Goal: Task Accomplishment & Management: Use online tool/utility

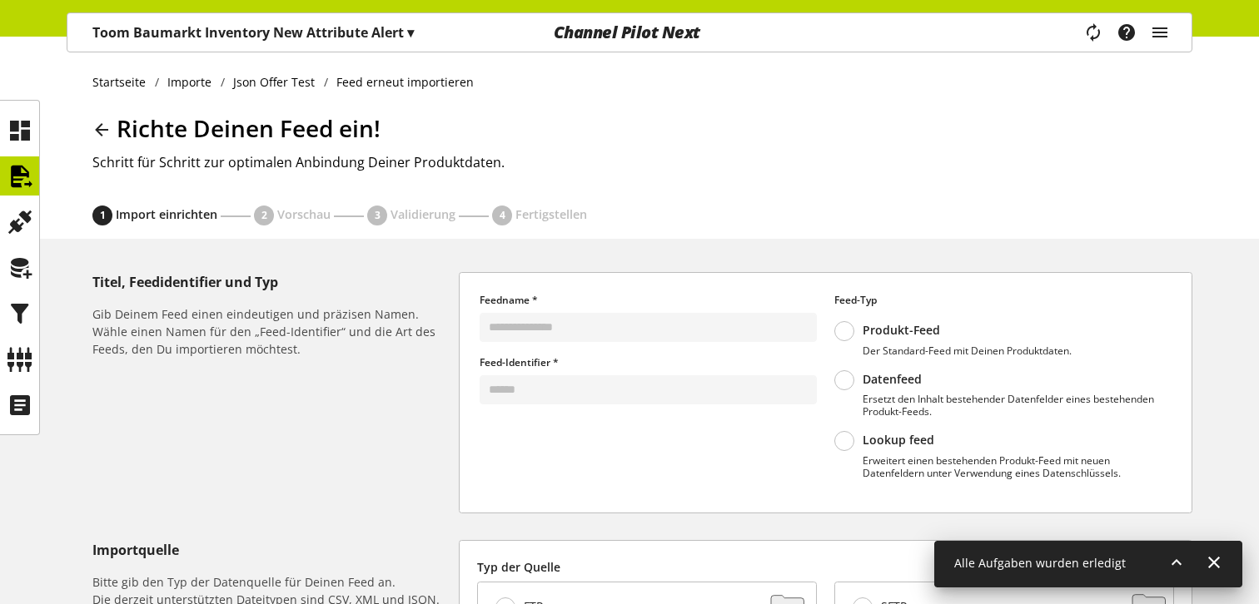
scroll to position [506, 0]
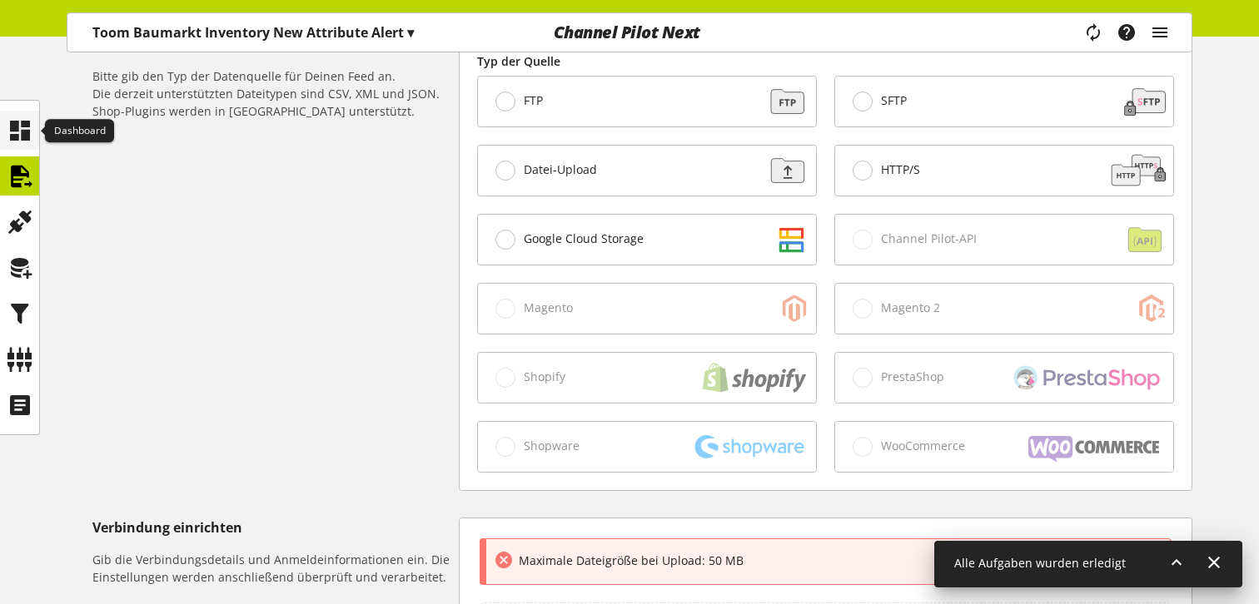
click at [19, 127] on icon at bounding box center [20, 130] width 27 height 33
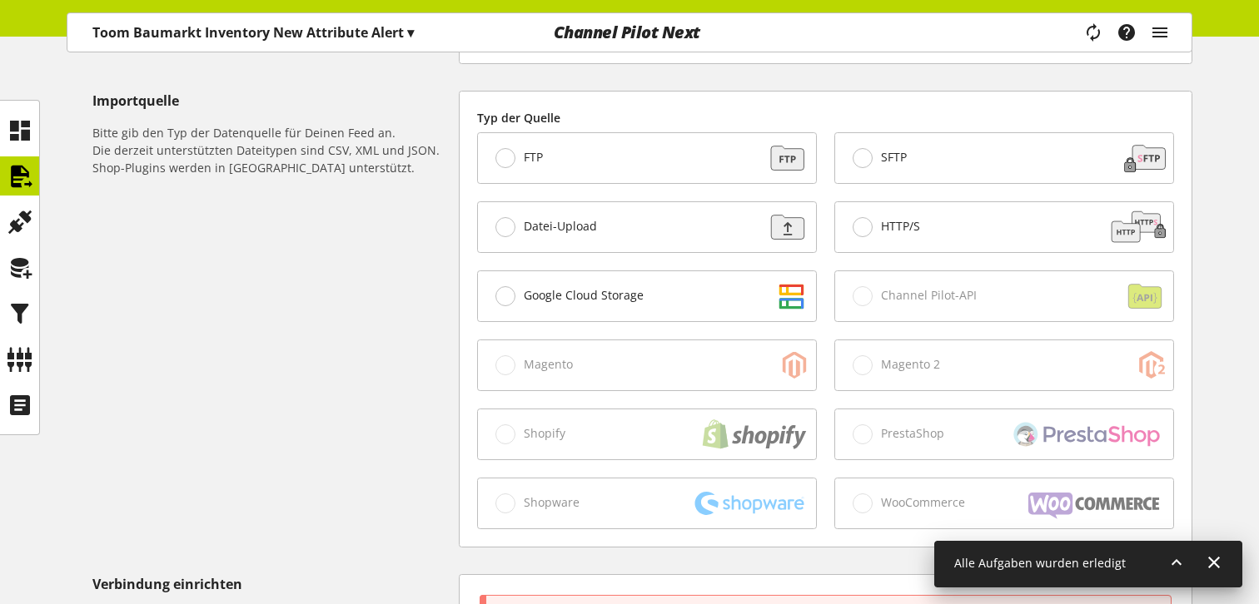
scroll to position [440, 0]
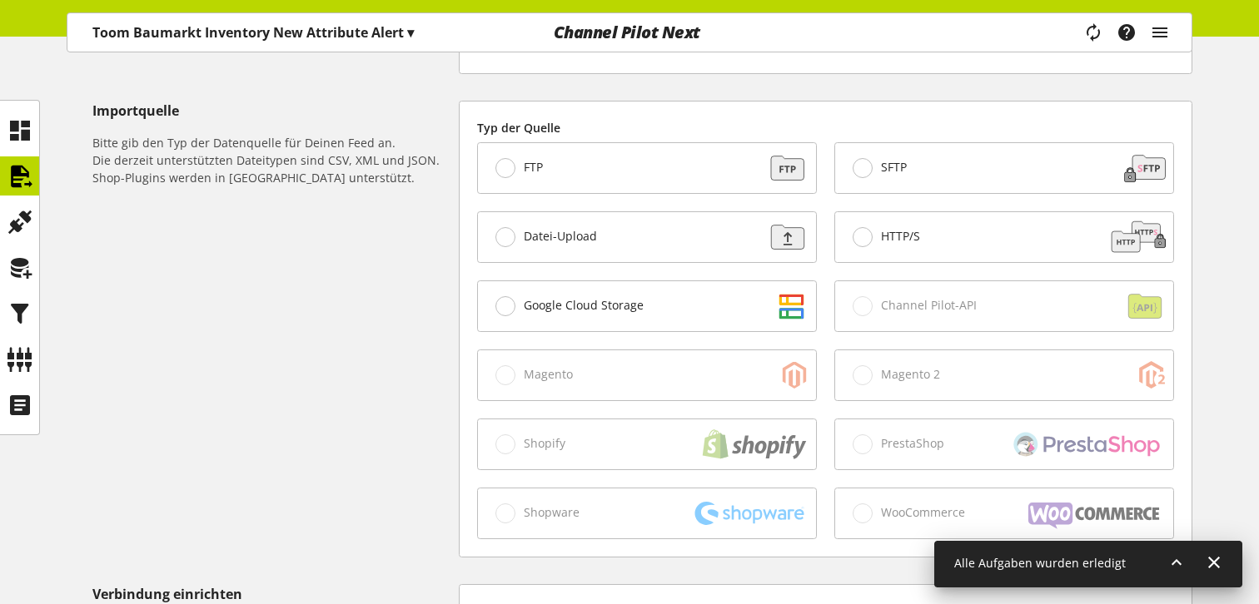
click at [495, 312] on label "Google Cloud Storage" at bounding box center [569, 306] width 148 height 20
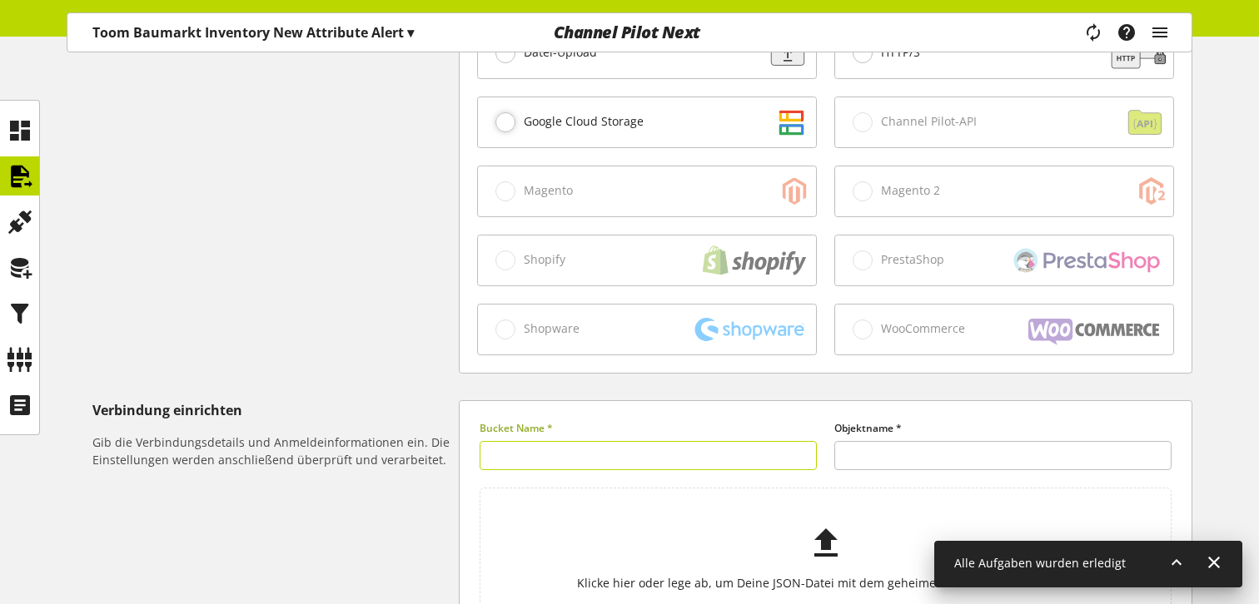
scroll to position [410, 0]
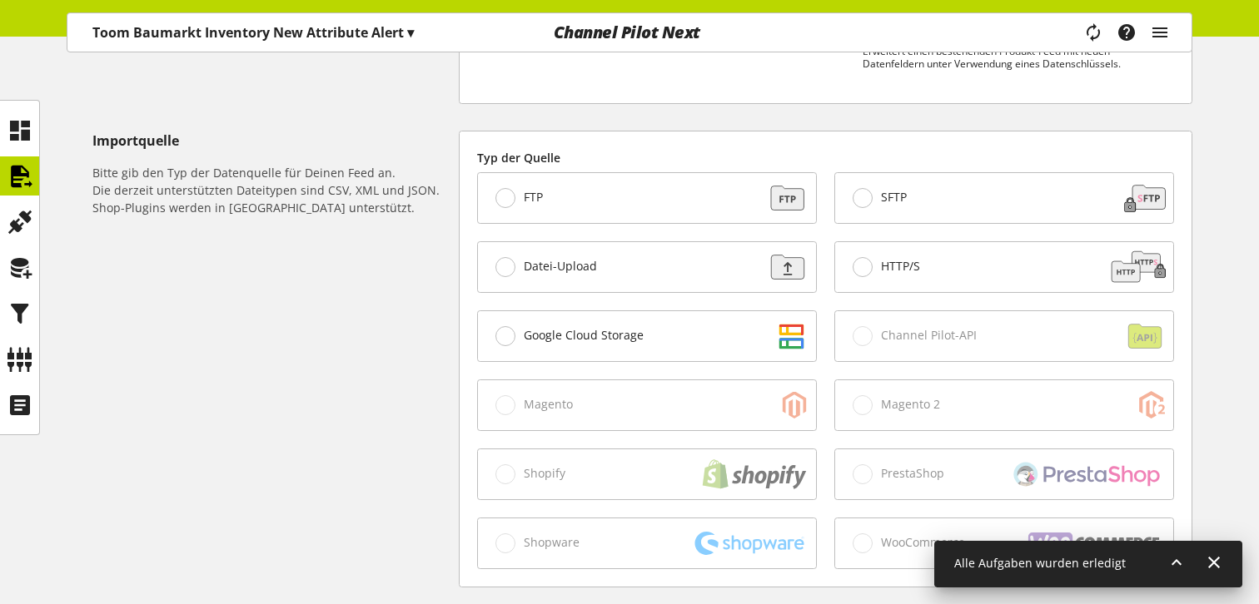
click at [638, 256] on div "Datei-Upload" at bounding box center [647, 267] width 338 height 50
click at [666, 191] on div "FTP" at bounding box center [647, 198] width 338 height 50
click at [1017, 196] on div "SFTP" at bounding box center [1004, 198] width 338 height 50
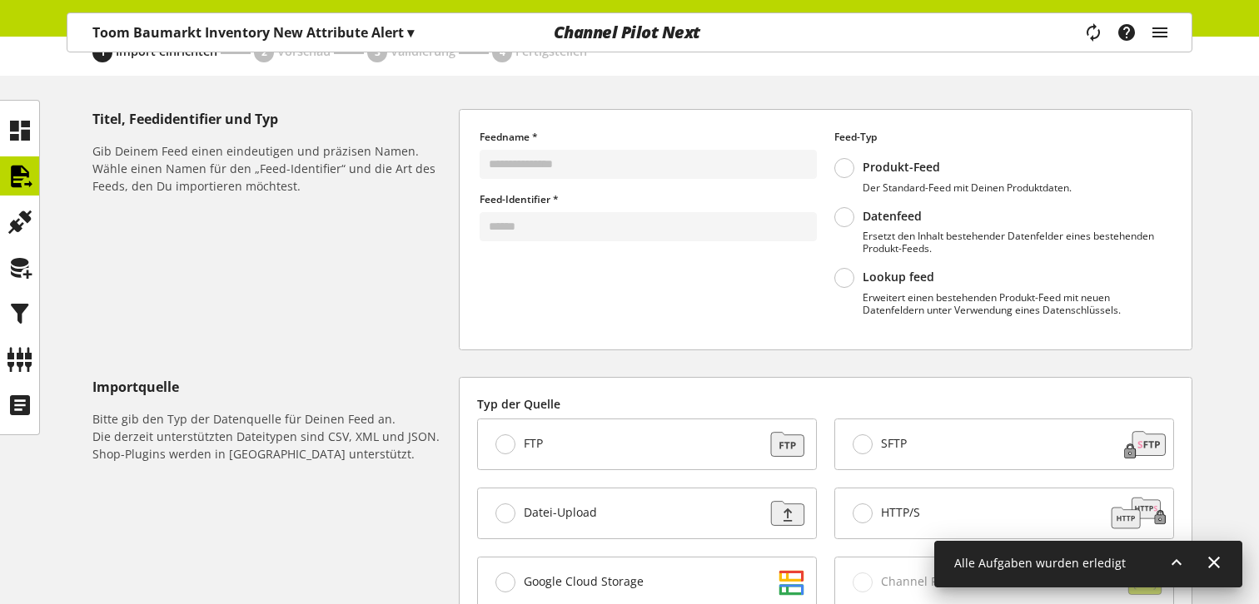
scroll to position [0, 0]
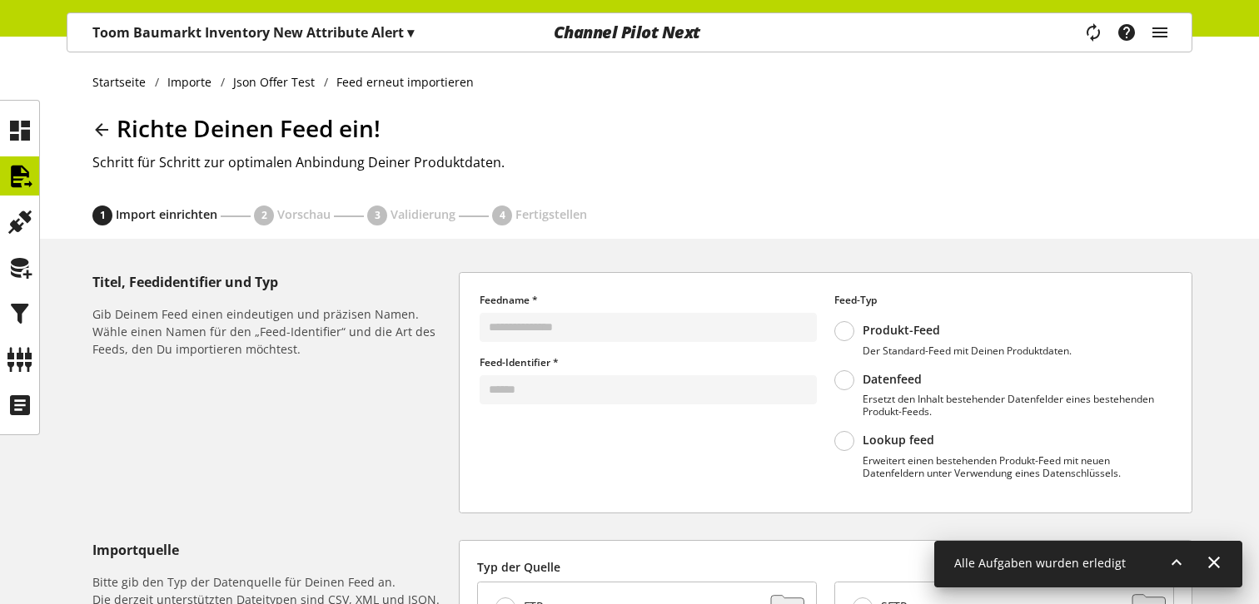
click at [92, 137] on icon at bounding box center [102, 130] width 20 height 30
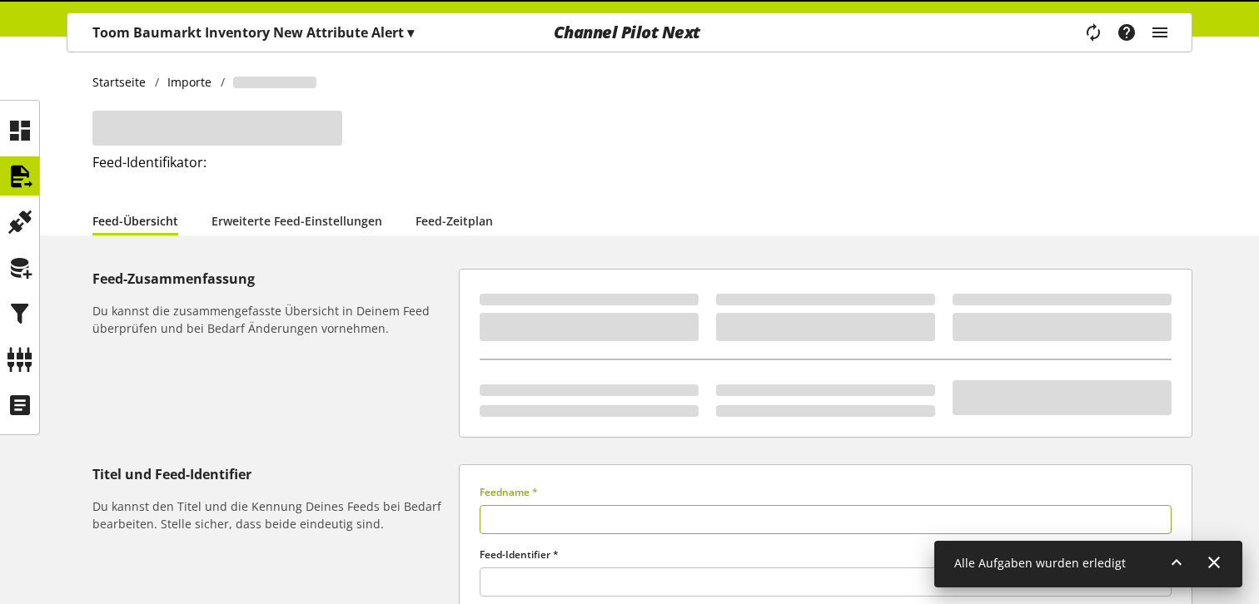
type input "**********"
type input "******"
